Goal: Task Accomplishment & Management: Complete application form

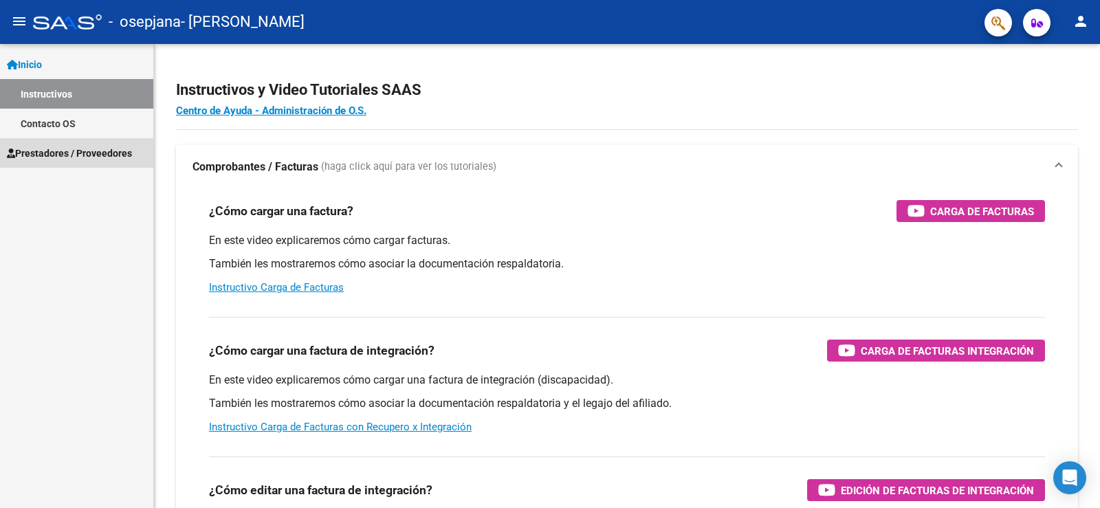
click at [78, 151] on span "Prestadores / Proveedores" at bounding box center [69, 153] width 125 height 15
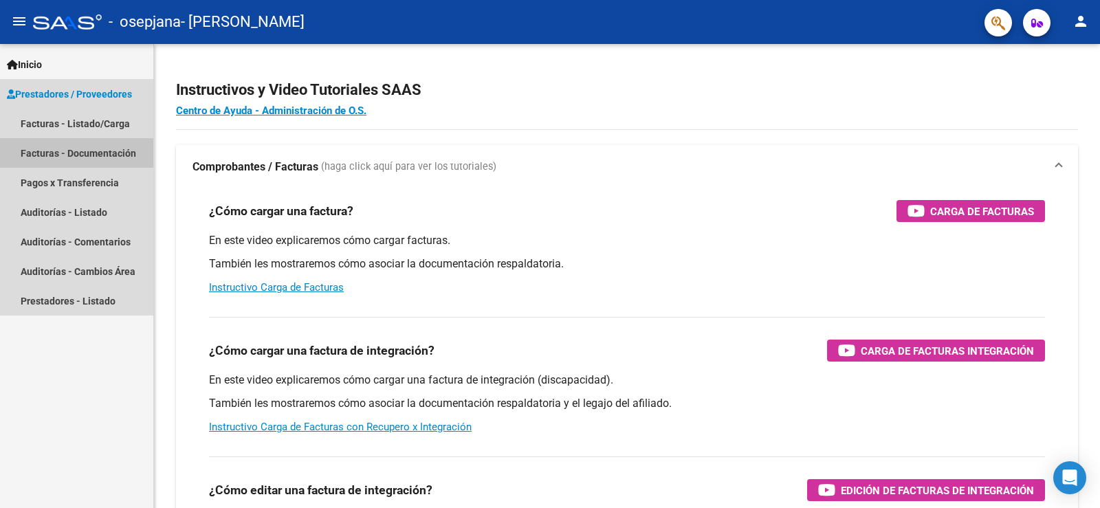
click at [63, 151] on link "Facturas - Documentación" at bounding box center [76, 153] width 153 height 30
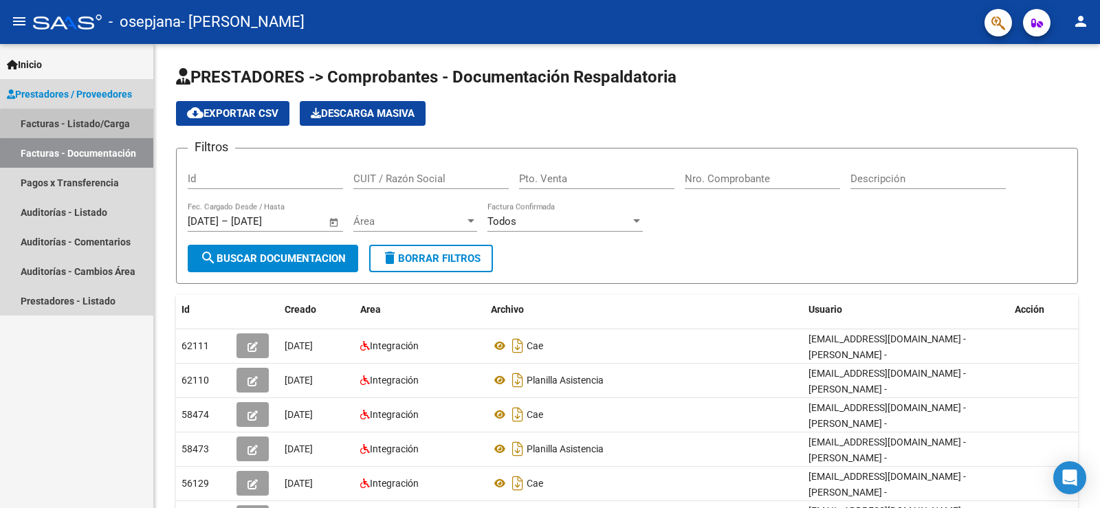
click at [113, 124] on link "Facturas - Listado/Carga" at bounding box center [76, 124] width 153 height 30
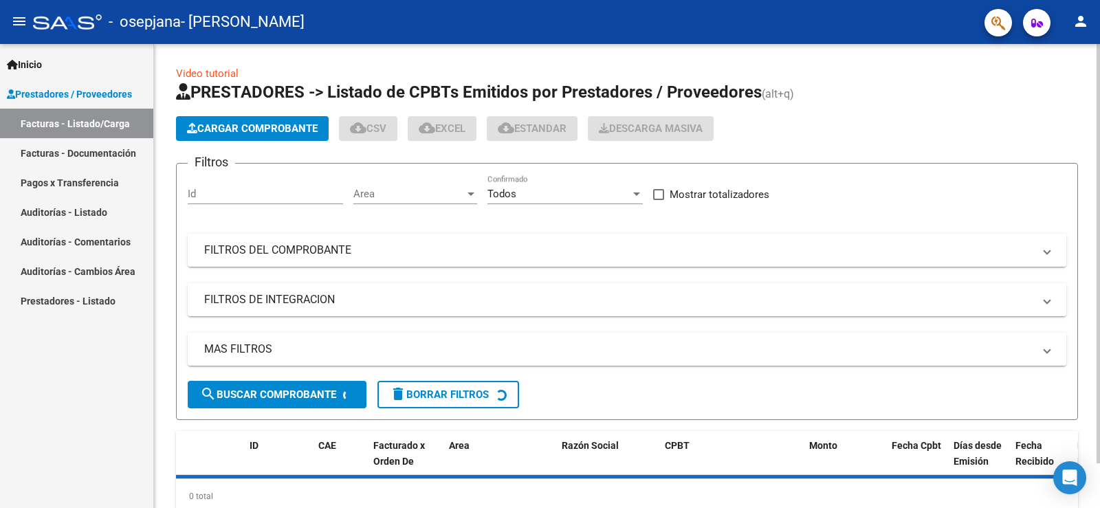
click at [241, 124] on span "Cargar Comprobante" at bounding box center [252, 128] width 131 height 12
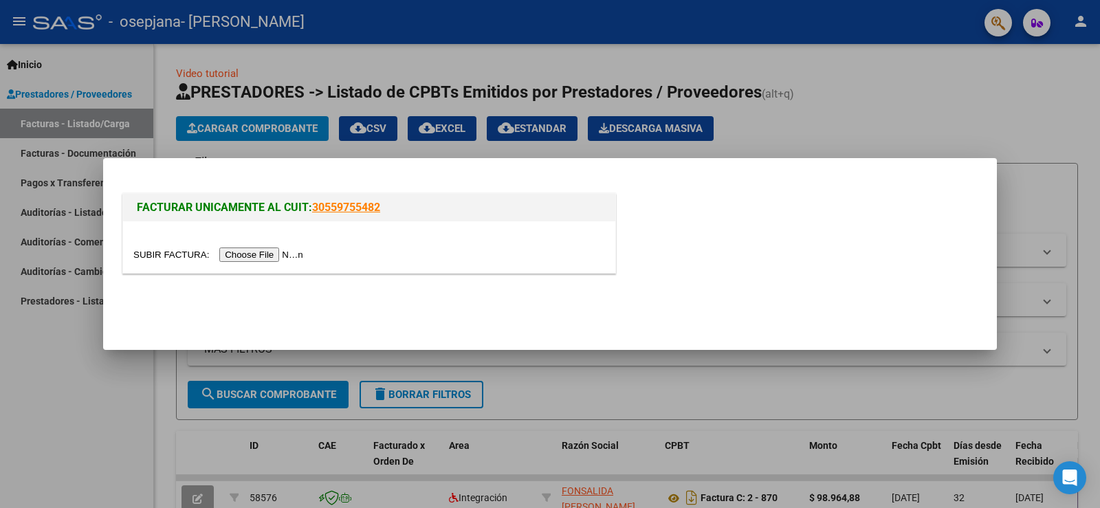
click at [289, 257] on input "file" at bounding box center [220, 254] width 174 height 14
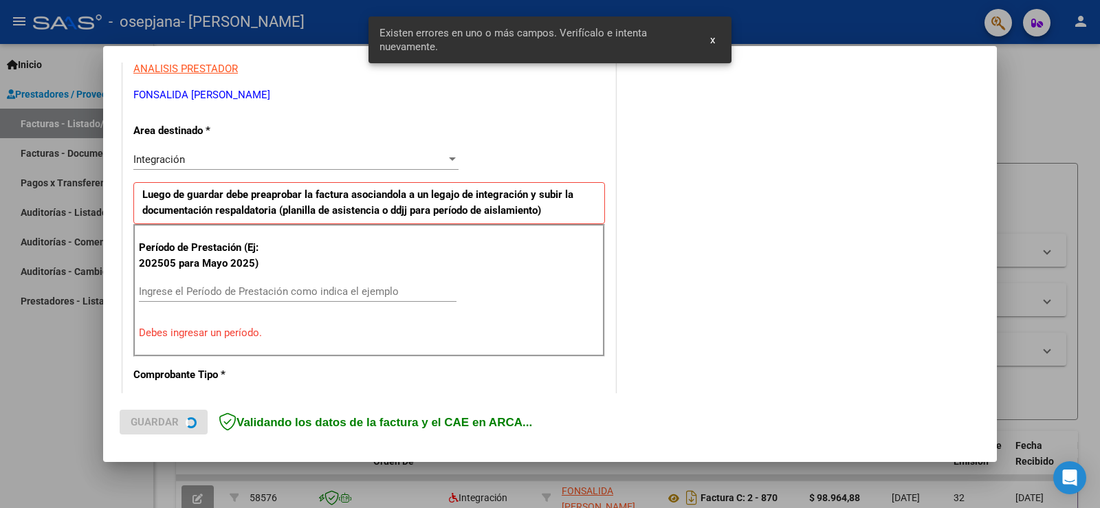
scroll to position [288, 0]
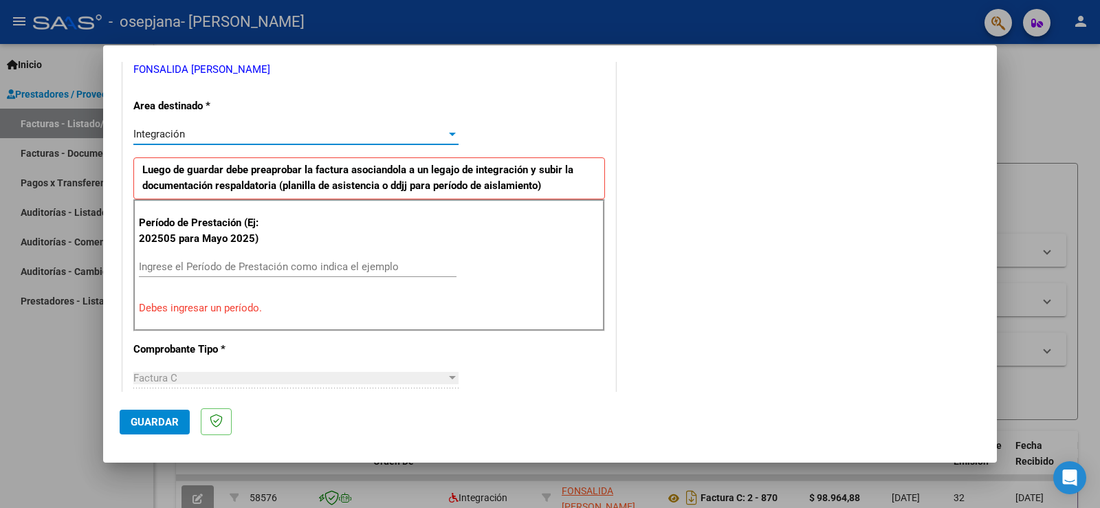
click at [449, 135] on div at bounding box center [452, 134] width 7 height 3
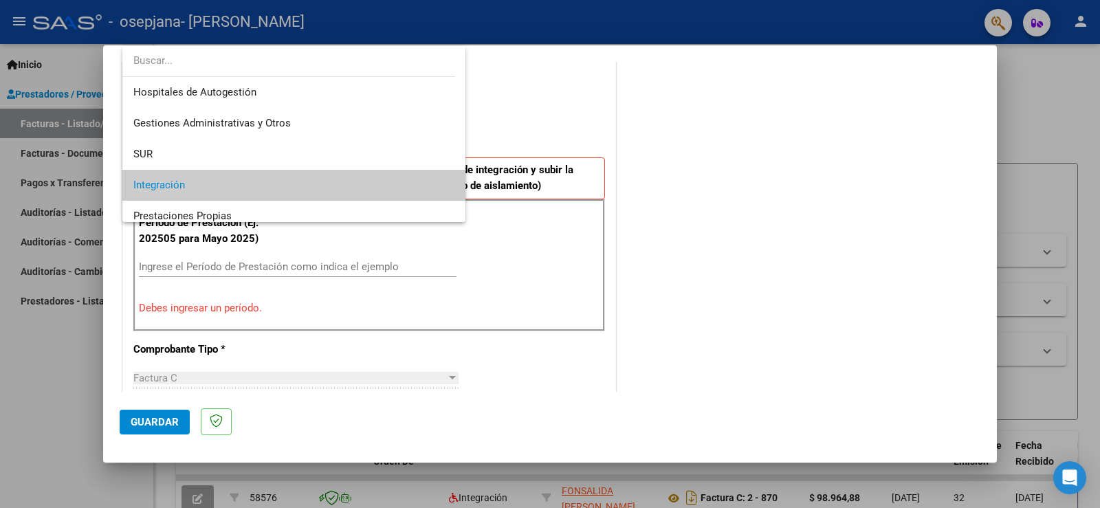
scroll to position [52, 0]
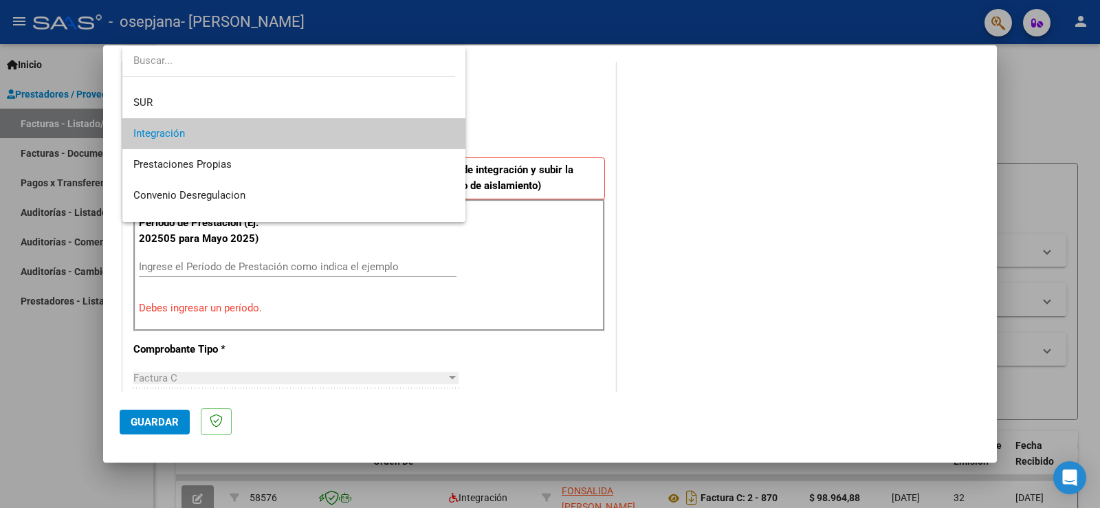
click at [454, 131] on mat-option "Integración" at bounding box center [293, 133] width 343 height 31
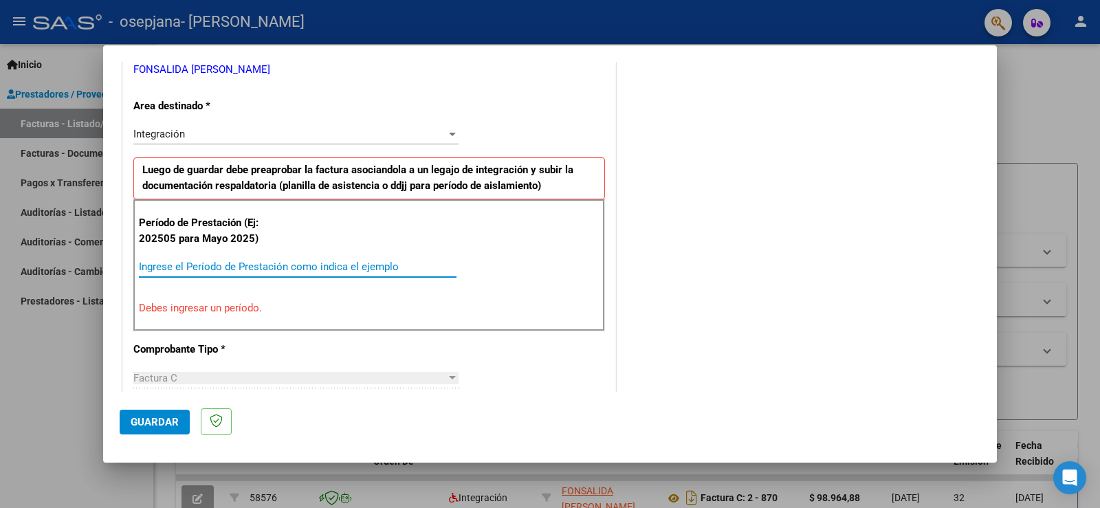
click at [269, 263] on input "Ingrese el Período de Prestación como indica el ejemplo" at bounding box center [298, 266] width 318 height 12
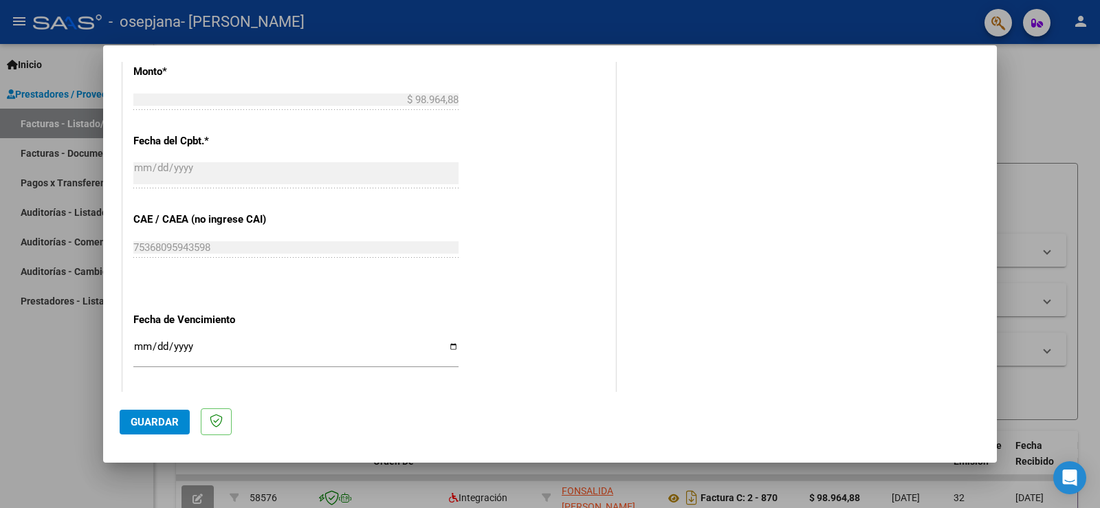
scroll to position [769, 0]
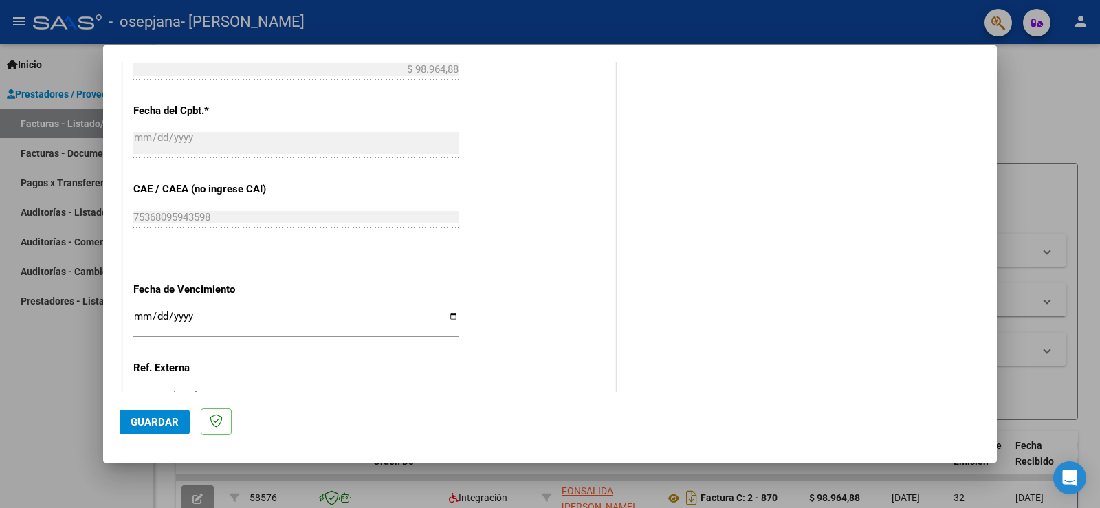
type input "202508"
click at [136, 318] on input "Ingresar la fecha" at bounding box center [295, 322] width 325 height 22
type input "[DATE]"
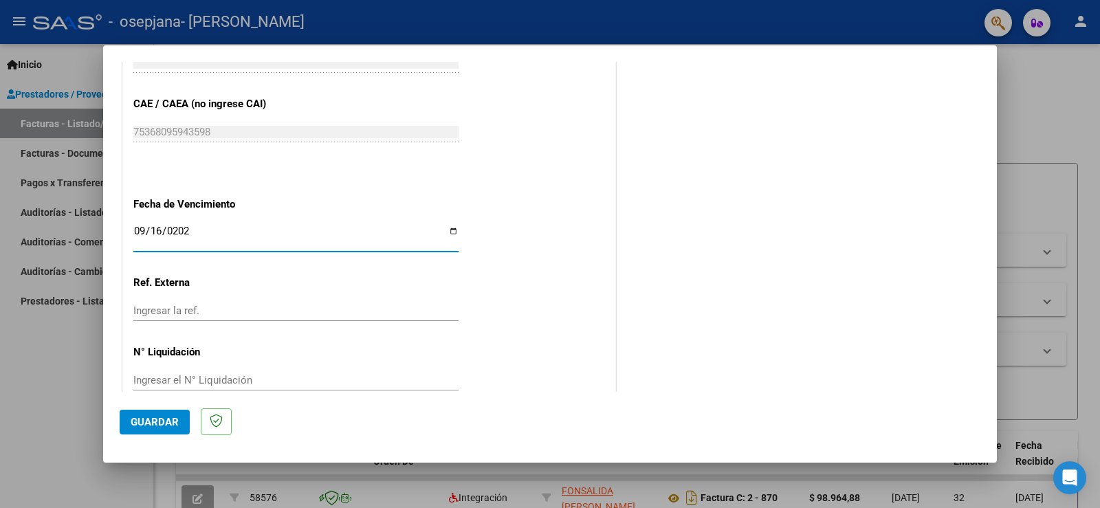
scroll to position [880, 0]
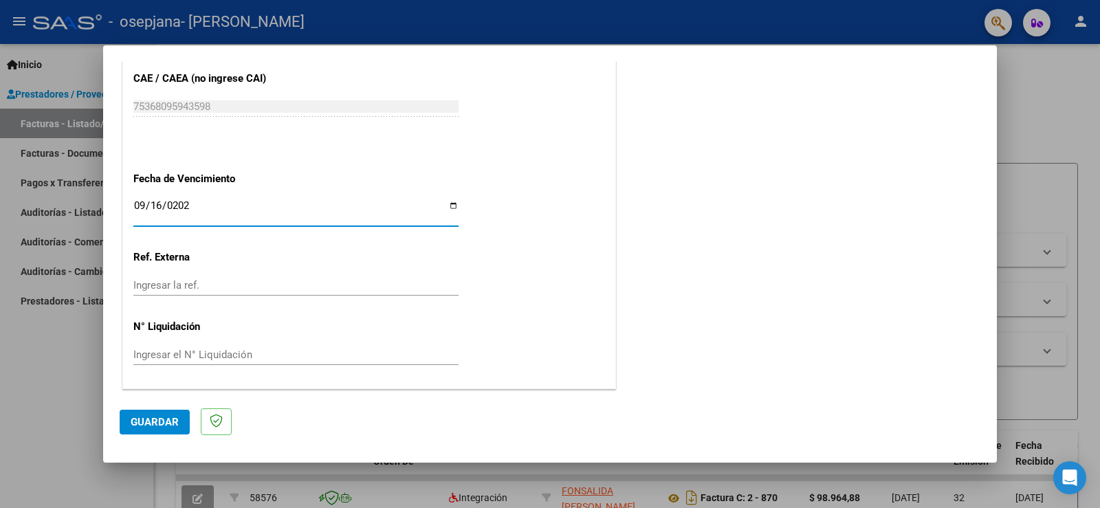
click at [146, 421] on span "Guardar" at bounding box center [155, 422] width 48 height 12
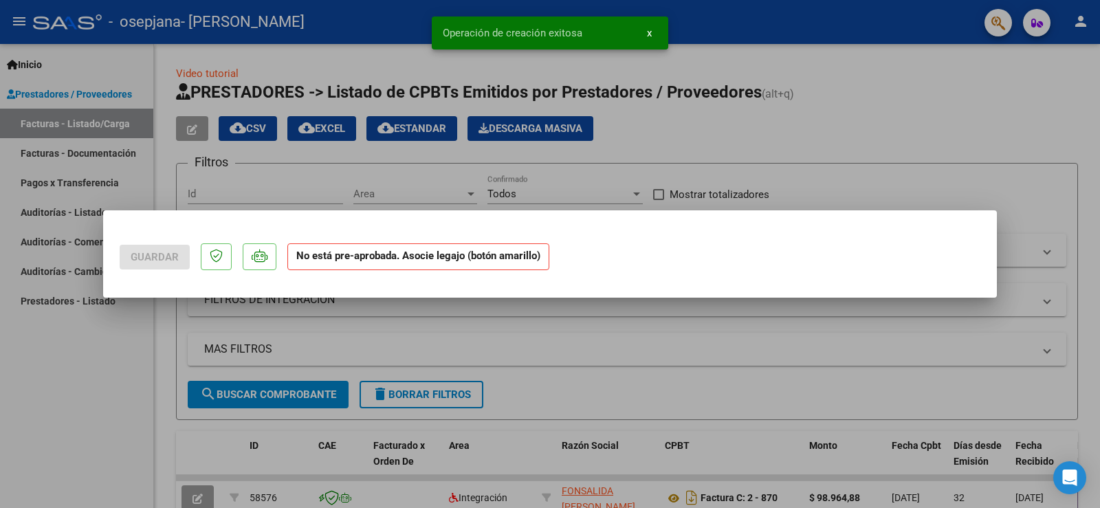
scroll to position [0, 0]
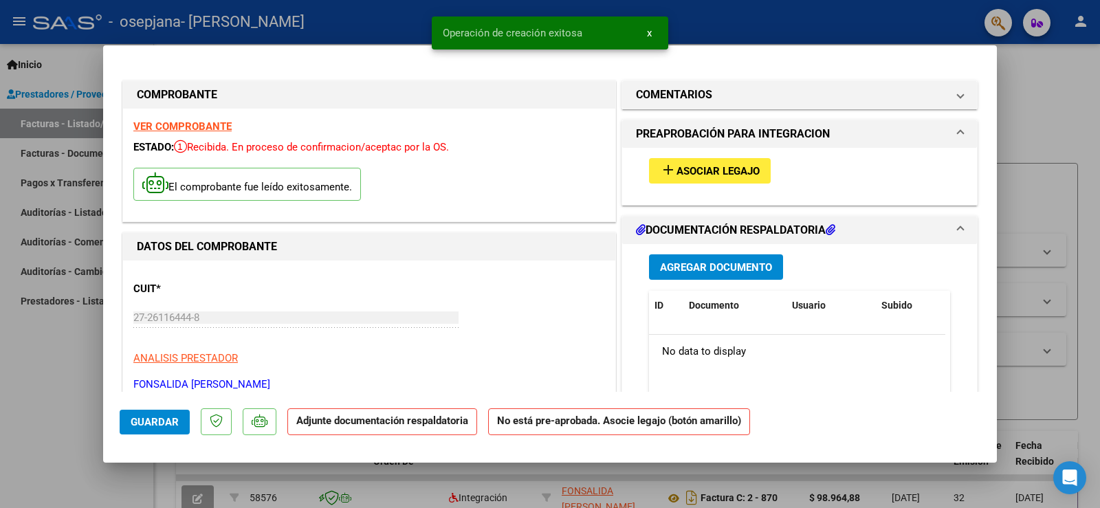
click at [695, 171] on span "Asociar Legajo" at bounding box center [717, 171] width 83 height 12
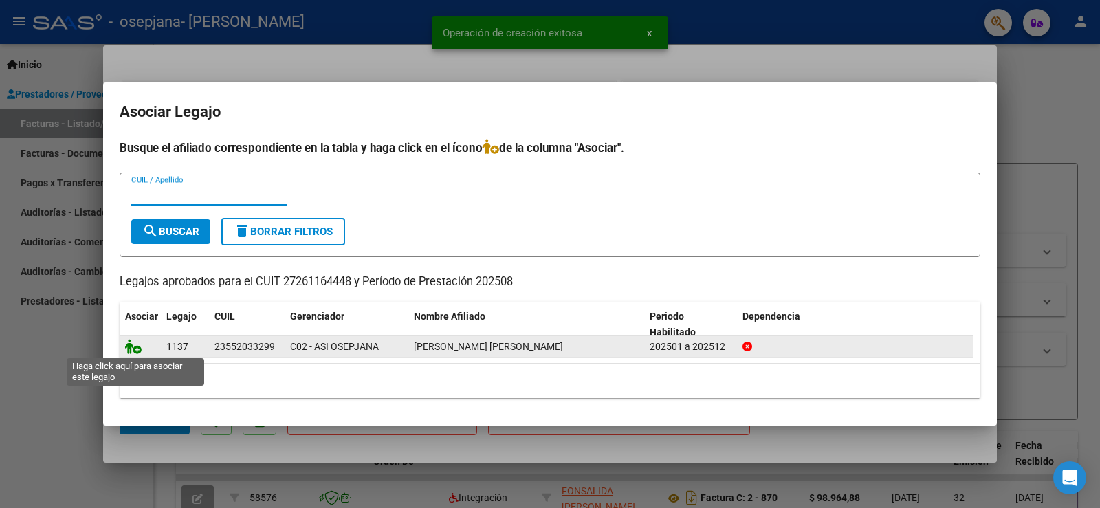
click at [131, 351] on icon at bounding box center [133, 346] width 16 height 15
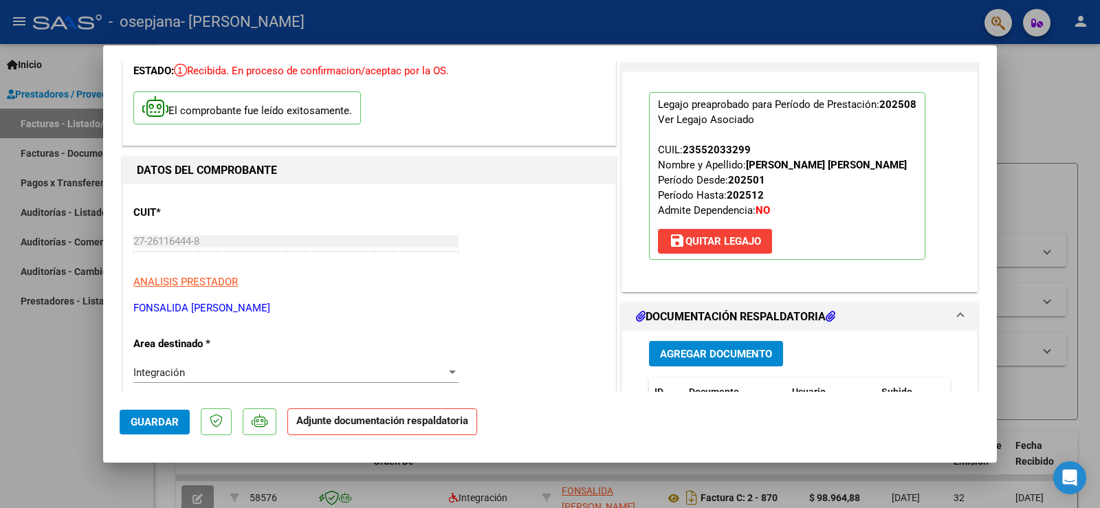
scroll to position [137, 0]
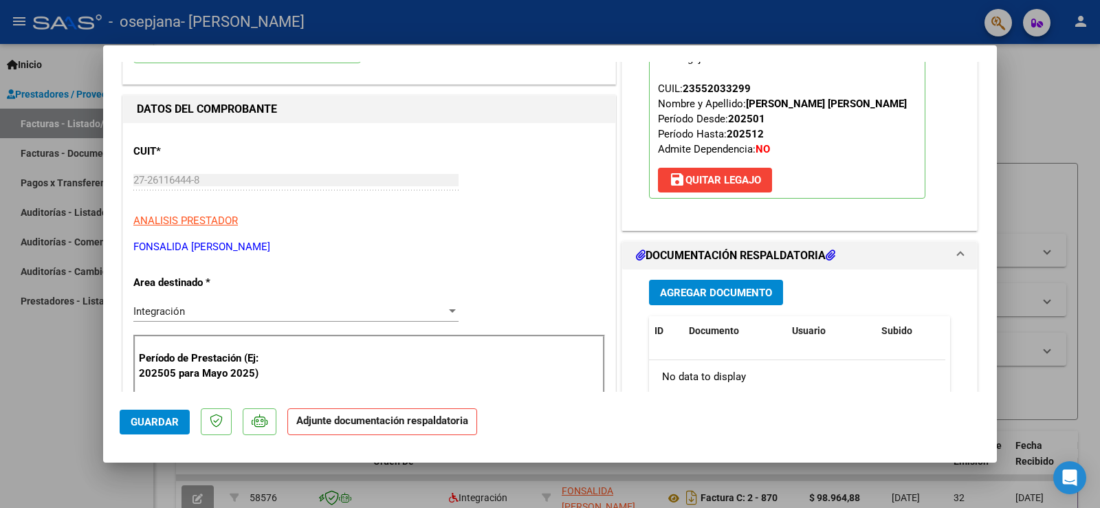
click at [746, 295] on span "Agregar Documento" at bounding box center [716, 293] width 112 height 12
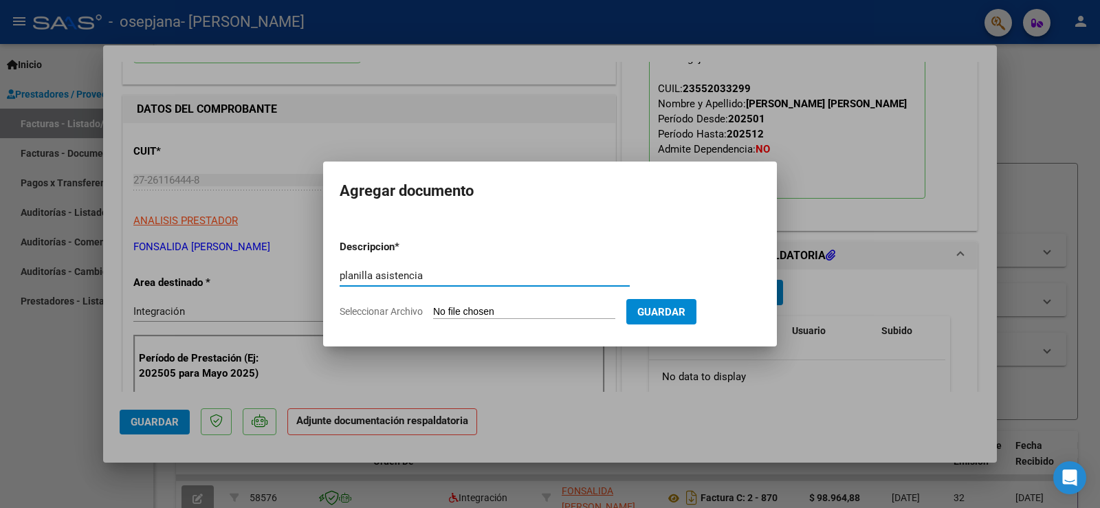
type input "planilla asistencia"
click at [470, 312] on input "Seleccionar Archivo" at bounding box center [524, 312] width 182 height 13
type input "C:\fakepath\pa herreea.pdf"
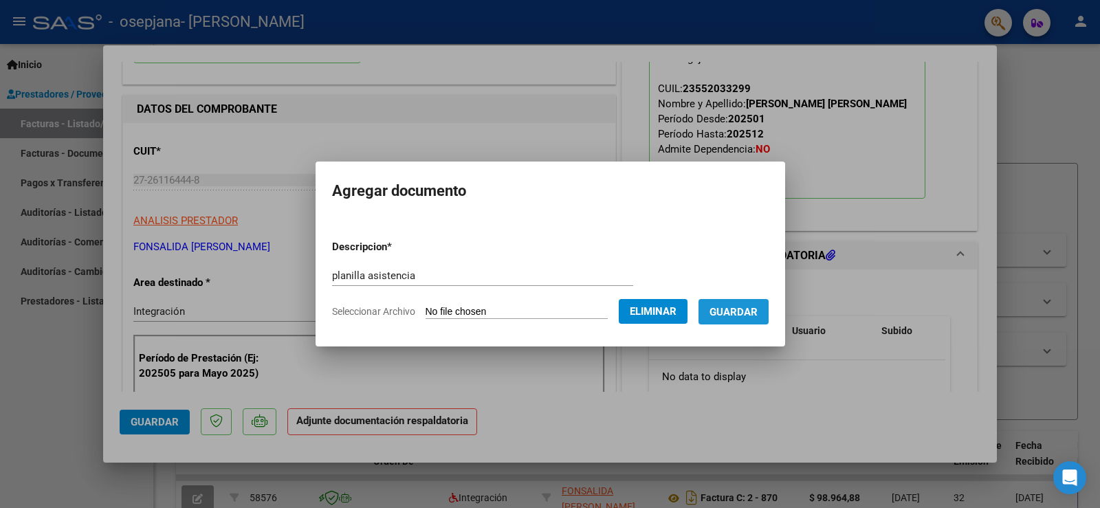
drag, startPoint x: 758, startPoint y: 320, endPoint x: 770, endPoint y: 337, distance: 21.2
click at [759, 322] on button "Guardar" at bounding box center [733, 311] width 70 height 25
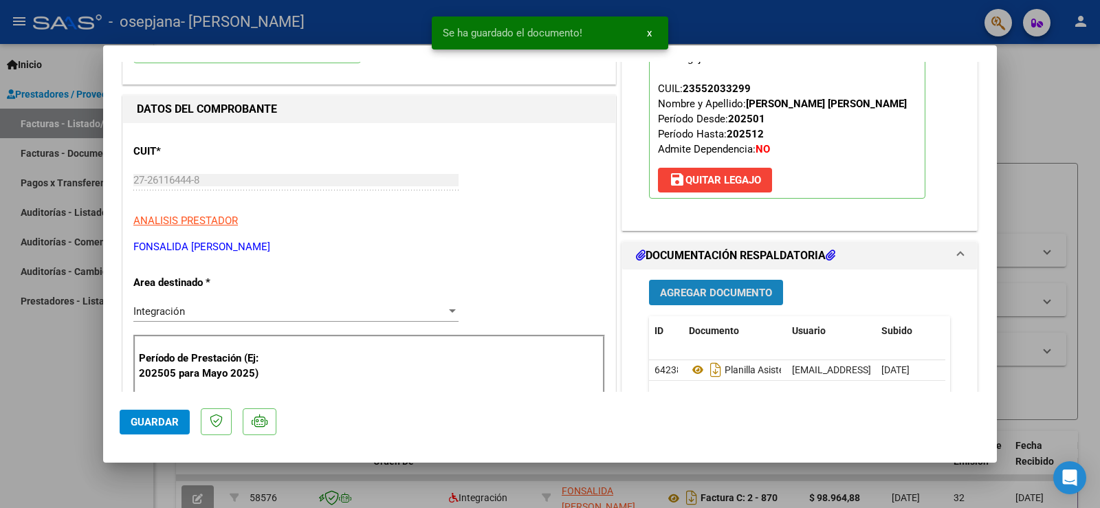
click at [749, 289] on span "Agregar Documento" at bounding box center [716, 293] width 112 height 12
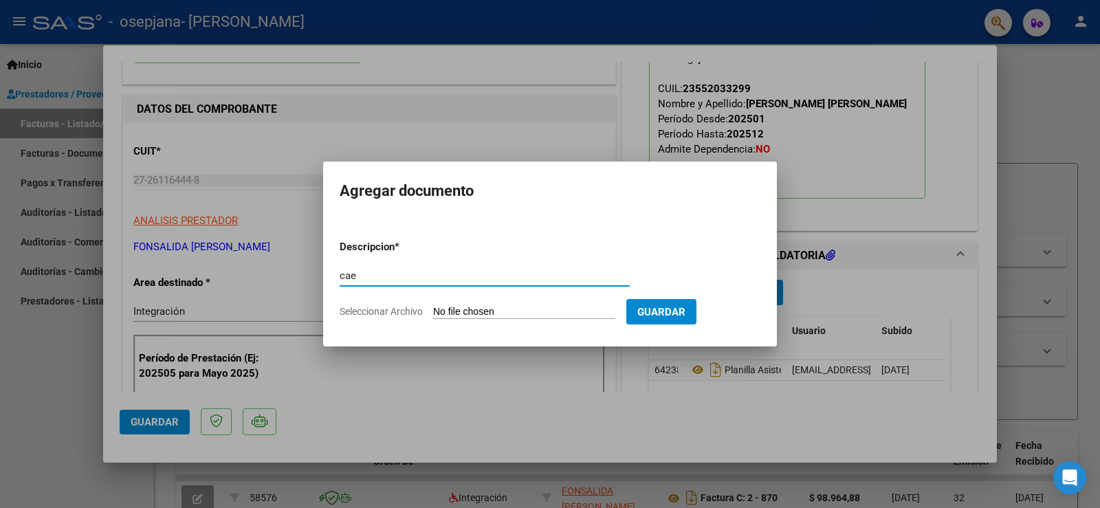
type input "cae"
click at [531, 303] on form "Descripcion * cae Escriba aquí una descripcion Seleccionar Archivo Guardar" at bounding box center [550, 279] width 421 height 100
click at [531, 311] on input "Seleccionar Archivo" at bounding box center [524, 312] width 182 height 13
type input "C:\fakepath\Constatación de Comprobantes 08.mhtml"
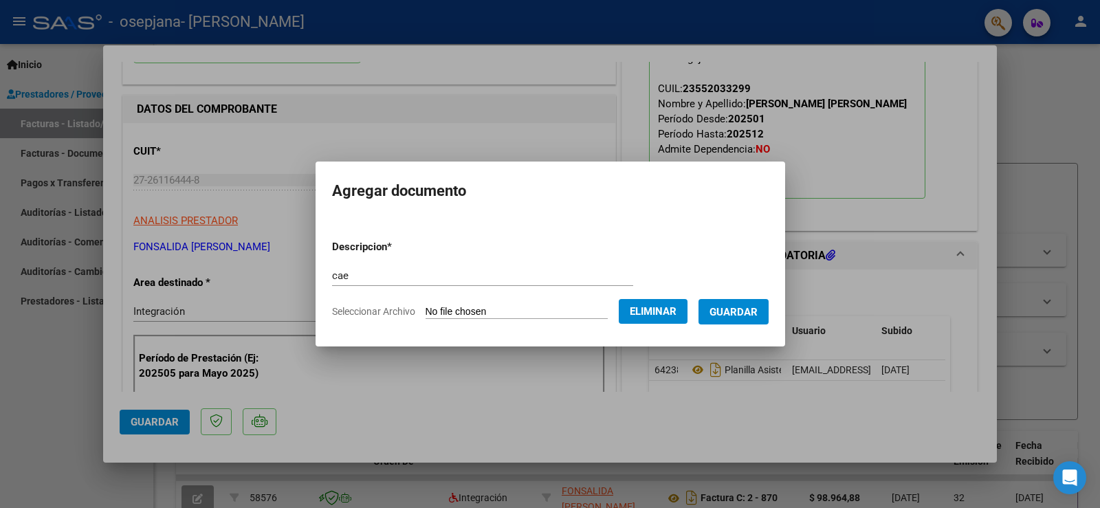
click at [753, 312] on span "Guardar" at bounding box center [733, 312] width 48 height 12
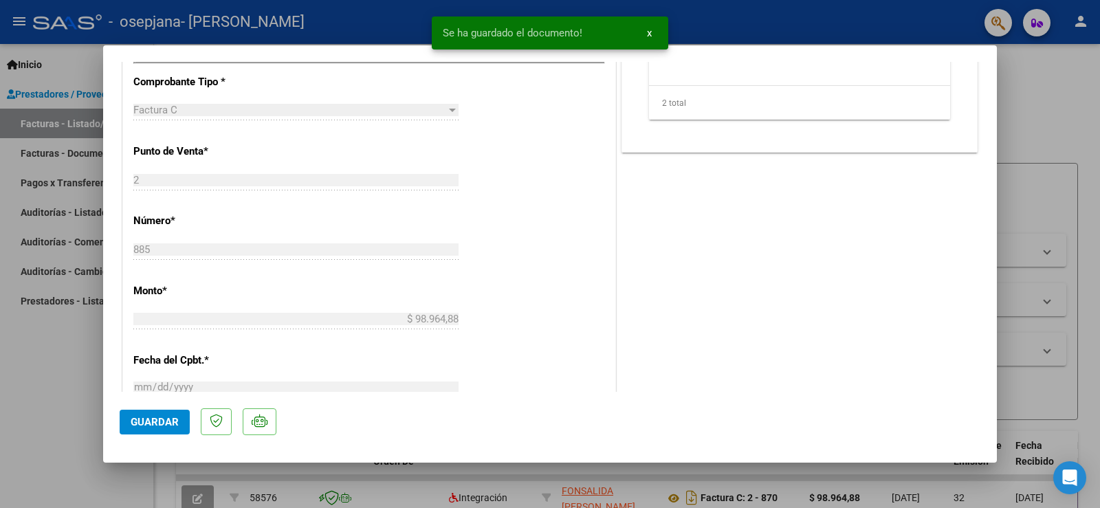
scroll to position [550, 0]
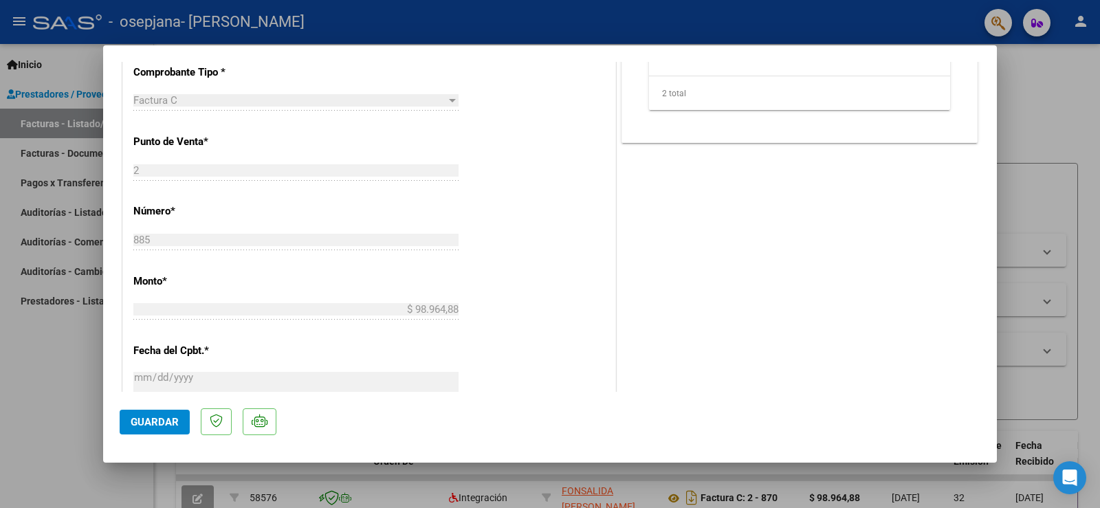
click at [138, 416] on span "Guardar" at bounding box center [155, 422] width 48 height 12
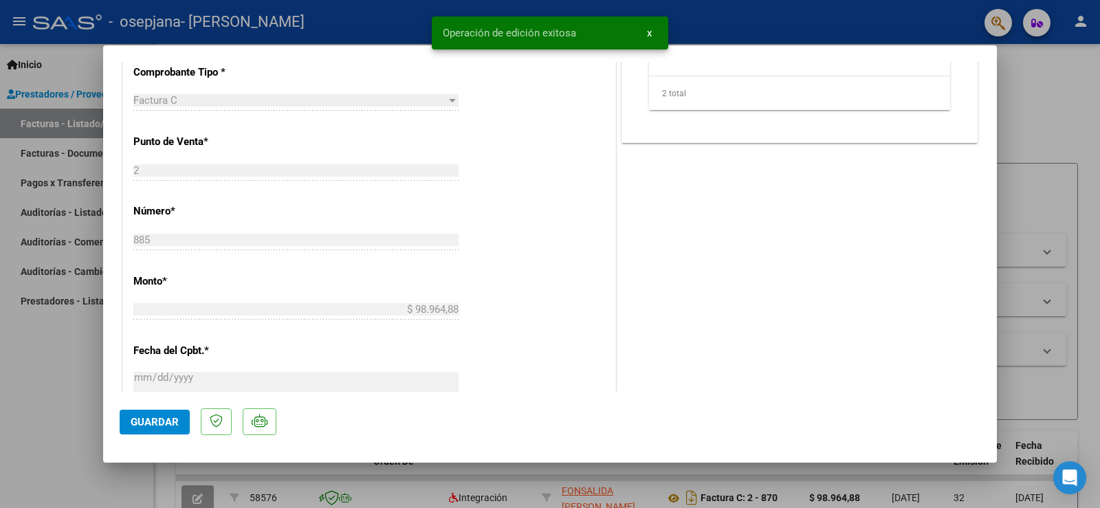
click at [60, 66] on div at bounding box center [550, 254] width 1100 height 508
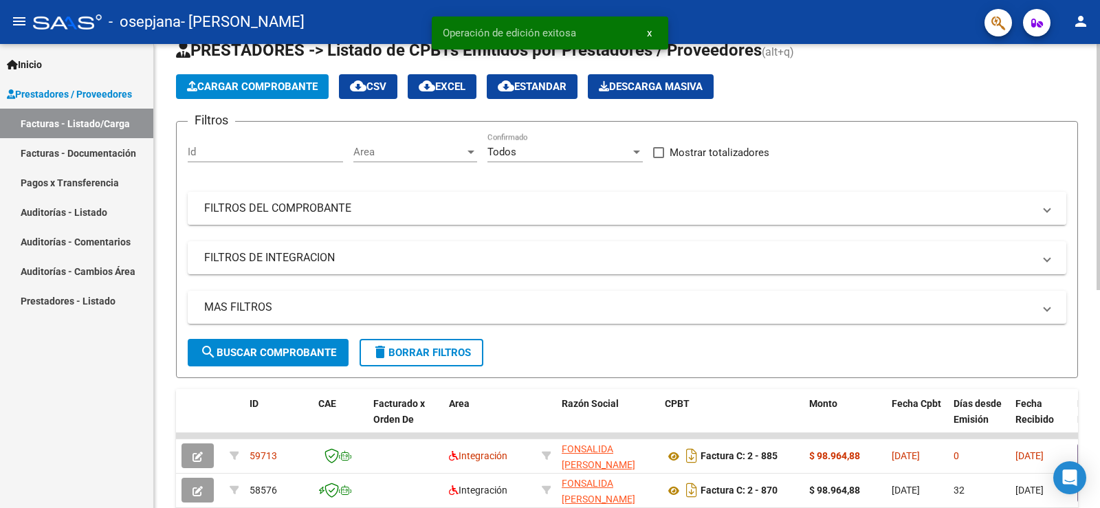
scroll to position [137, 0]
